Goal: Task Accomplishment & Management: Manage account settings

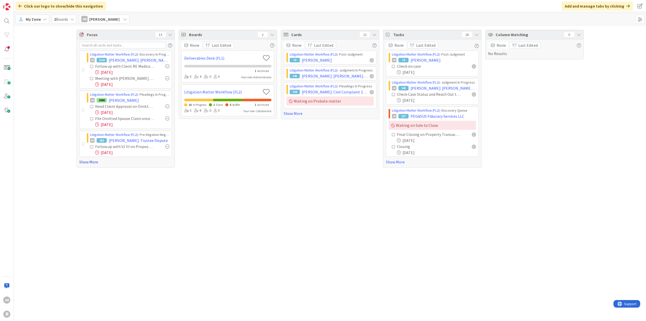
click at [89, 160] on link "Show More" at bounding box center [125, 162] width 93 height 6
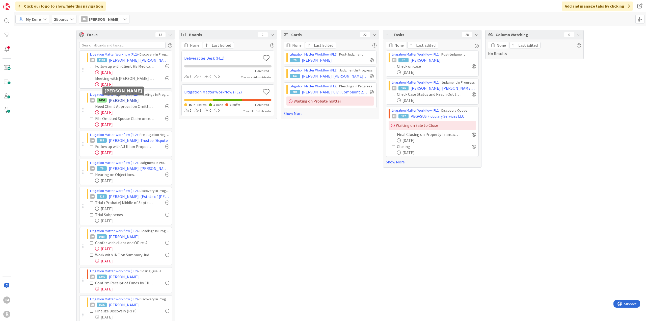
click at [119, 101] on span "[PERSON_NAME]" at bounding box center [124, 100] width 30 height 6
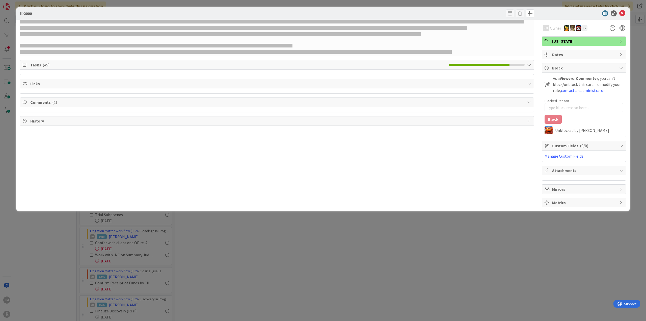
type textarea "x"
click at [634, 140] on div "ID 2000 JM Owner + 2 [US_STATE] Tasks ( 45 ) Links Comments ( 1 ) History JM Ow…" at bounding box center [323, 160] width 646 height 321
click at [624, 14] on icon at bounding box center [622, 13] width 6 height 6
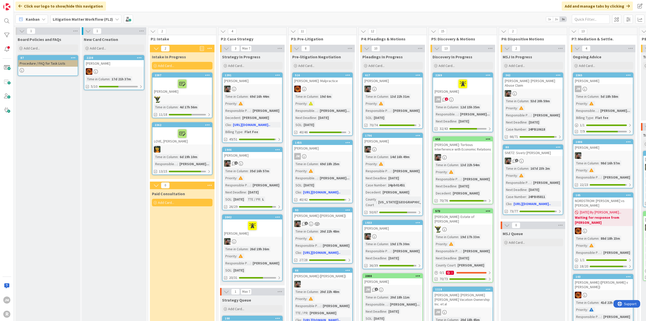
click at [44, 19] on icon at bounding box center [44, 19] width 4 height 4
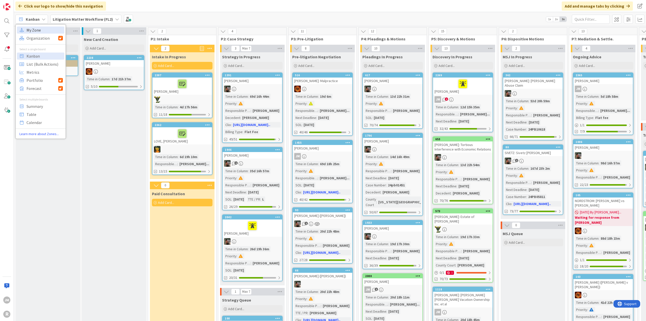
click at [43, 30] on span "My Zone" at bounding box center [44, 30] width 36 height 8
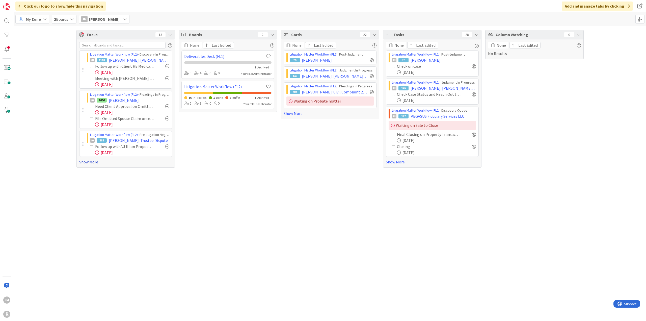
click at [90, 163] on link "Show More" at bounding box center [125, 162] width 93 height 6
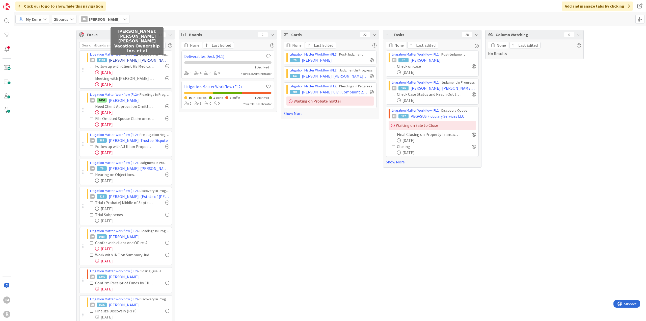
click at [125, 59] on span "[PERSON_NAME]: [PERSON_NAME] [PERSON_NAME] Vacation Ownership Inc. et al" at bounding box center [139, 60] width 61 height 6
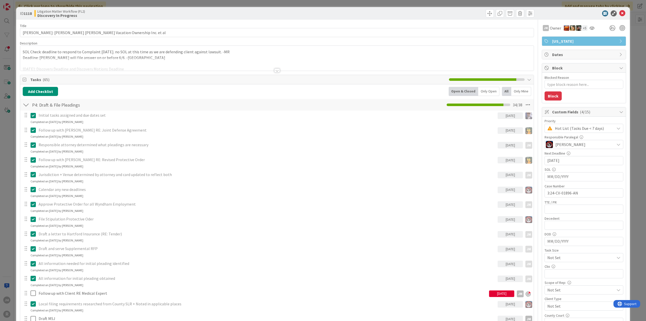
scroll to position [76, 0]
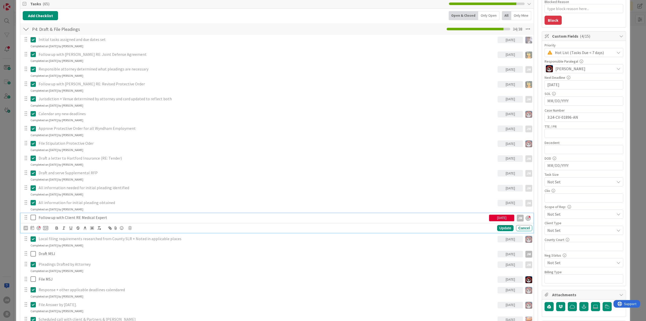
click at [77, 217] on p "Follow up with Client RE Medical Expert" at bounding box center [263, 217] width 448 height 6
click at [32, 227] on icon at bounding box center [33, 228] width 4 height 4
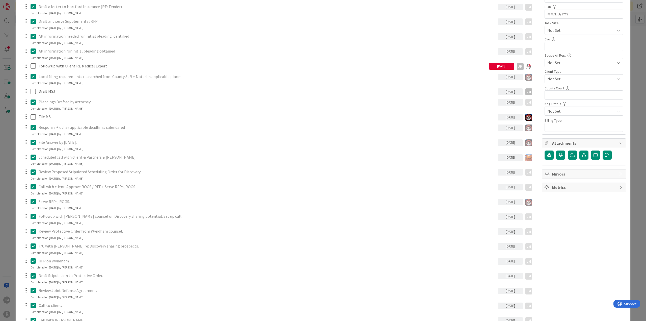
scroll to position [328, 0]
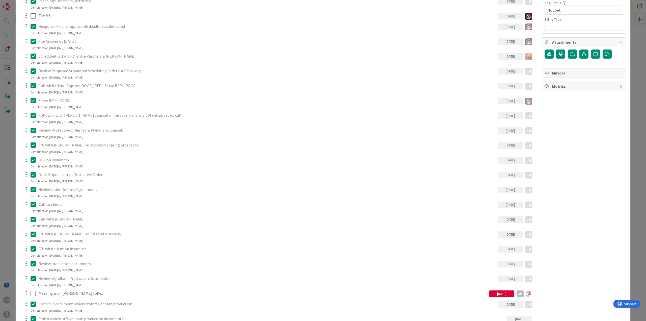
click at [1, 15] on div "ID 1118 Litigation Matter Workflow (FL2) Discovery In Progress Title 64 / 128 C…" at bounding box center [323, 160] width 646 height 321
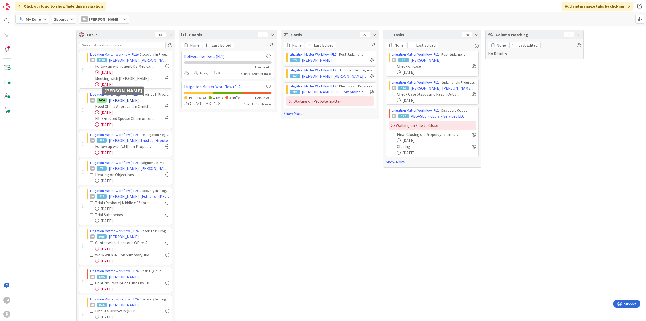
click at [121, 100] on span "[PERSON_NAME]" at bounding box center [124, 100] width 30 height 6
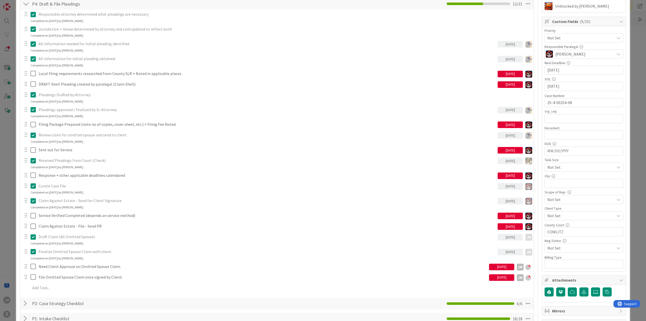
scroll to position [202, 0]
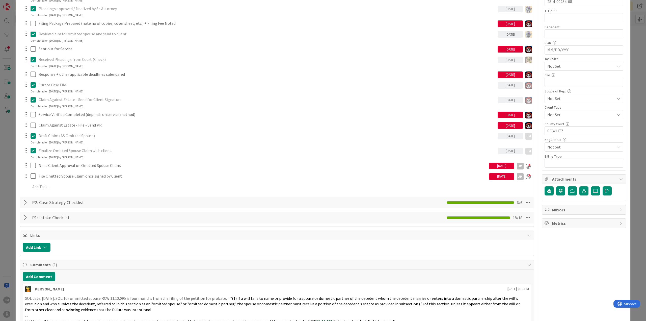
type textarea "x"
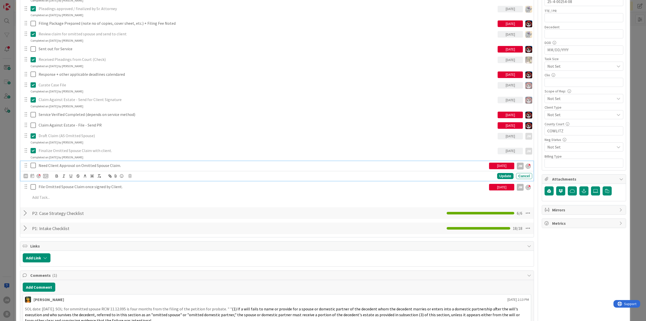
click at [48, 167] on p "Need Client Approval on Omitted Spouse Claim." at bounding box center [263, 165] width 448 height 6
click at [33, 175] on icon at bounding box center [33, 176] width 4 height 4
click at [60, 236] on td "19" at bounding box center [61, 238] width 10 height 10
type input "[DATE]"
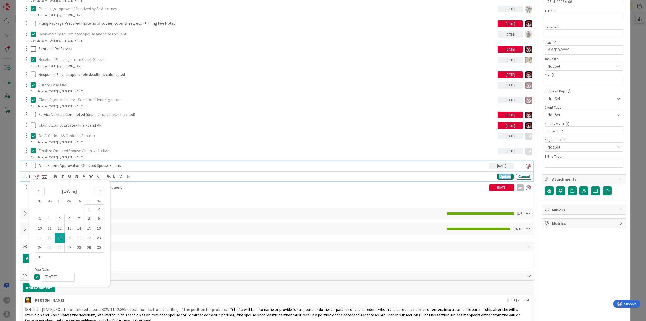
click at [500, 173] on div "Update" at bounding box center [505, 176] width 16 height 6
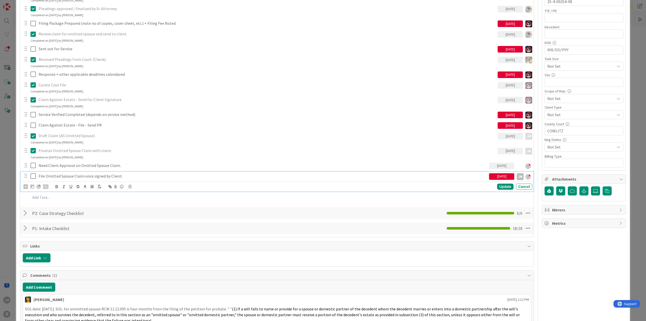
type textarea "x"
click at [67, 176] on p "File Omitted Spouse Claim once signed by Client." at bounding box center [263, 176] width 448 height 6
click at [31, 185] on icon at bounding box center [33, 186] width 4 height 4
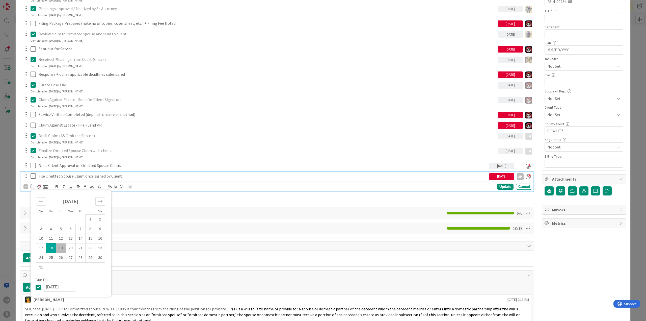
click at [59, 243] on td "19" at bounding box center [61, 248] width 10 height 10
type input "[DATE]"
click at [502, 186] on div "Update" at bounding box center [505, 187] width 16 height 6
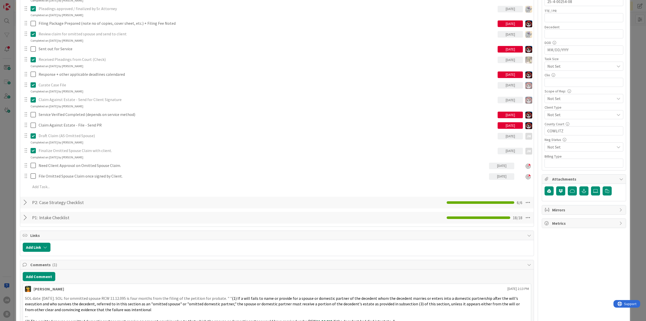
click at [10, 155] on div "ID 2000 Litigation Matter Workflow (FL2) Pleadings In Progress Title 14 / 128 H…" at bounding box center [323, 160] width 646 height 321
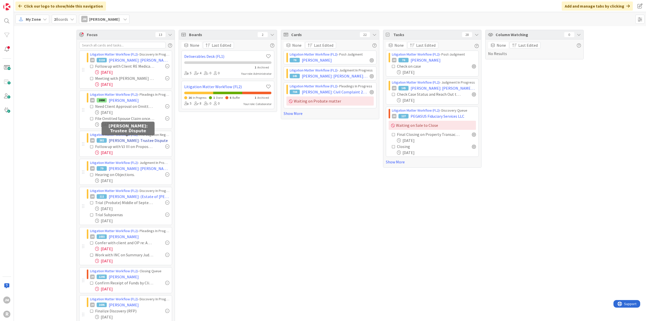
click at [126, 139] on span "[PERSON_NAME]: Trustee Dispute" at bounding box center [138, 140] width 59 height 6
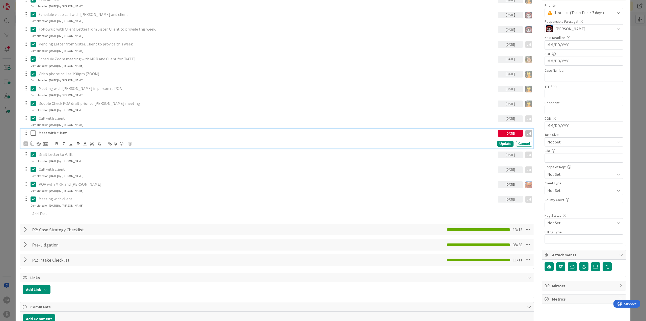
click at [56, 133] on p "Meet with client." at bounding box center [267, 133] width 457 height 6
click at [10, 169] on div "ID 382 Litigation Matter Workflow (FL2) Pre-litigation Negotiation Title 23 / 1…" at bounding box center [323, 160] width 646 height 321
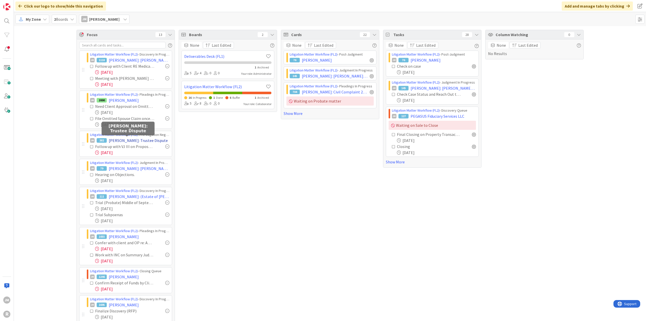
click at [116, 142] on span "[PERSON_NAME]: Trustee Dispute" at bounding box center [138, 140] width 59 height 6
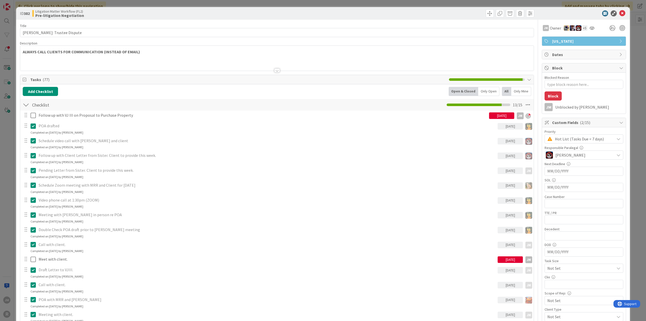
type textarea "x"
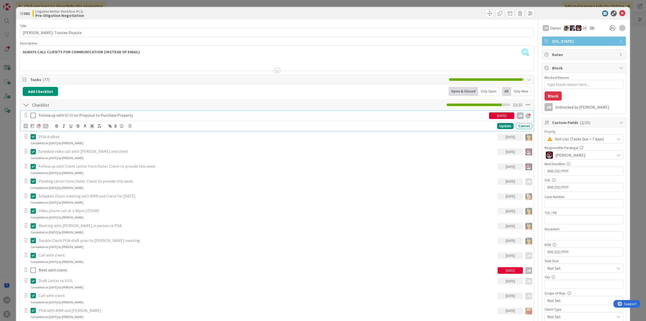
click at [61, 116] on p "Follow up with VJ III on Proposal to Purchase Property" at bounding box center [263, 115] width 448 height 6
click at [32, 126] on icon at bounding box center [33, 126] width 4 height 4
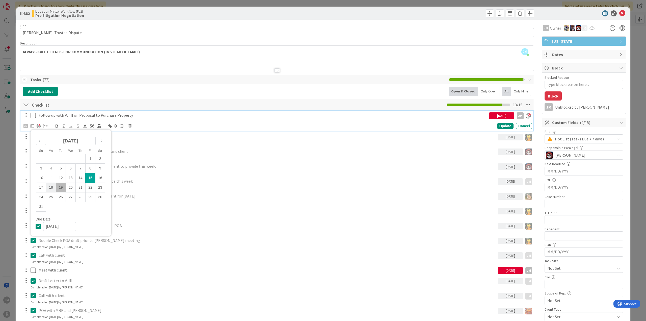
click at [50, 184] on td "18" at bounding box center [51, 187] width 10 height 10
type input "[DATE]"
click at [504, 125] on div "Update" at bounding box center [505, 126] width 16 height 6
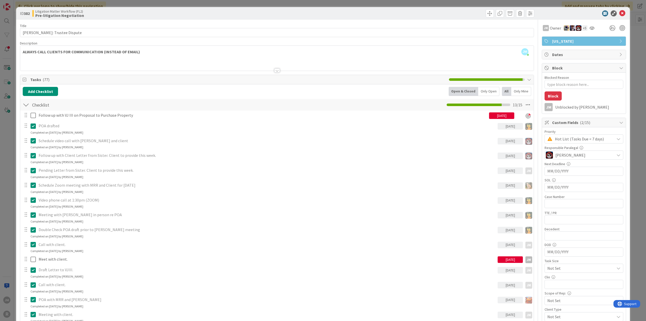
type textarea "x"
click at [7, 145] on div "ID 382 Litigation Matter Workflow (FL2) Pre-litigation Negotiation Title 23 / 1…" at bounding box center [323, 160] width 646 height 321
